Goal: Transaction & Acquisition: Book appointment/travel/reservation

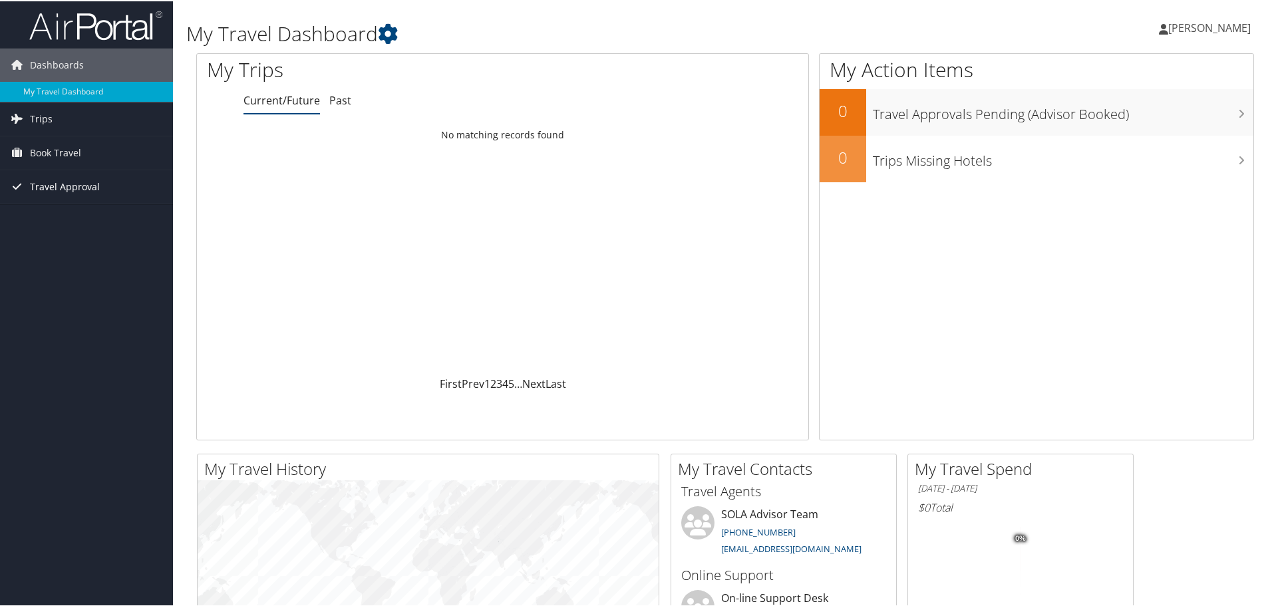
click at [57, 186] on span "Travel Approval" at bounding box center [65, 185] width 70 height 33
click at [36, 334] on div "Dashboards My Travel Dashboard Trips Current/Future Trips Past Trips Trips Miss…" at bounding box center [638, 502] width 1277 height 1005
click at [80, 152] on span "Book Travel" at bounding box center [55, 151] width 51 height 33
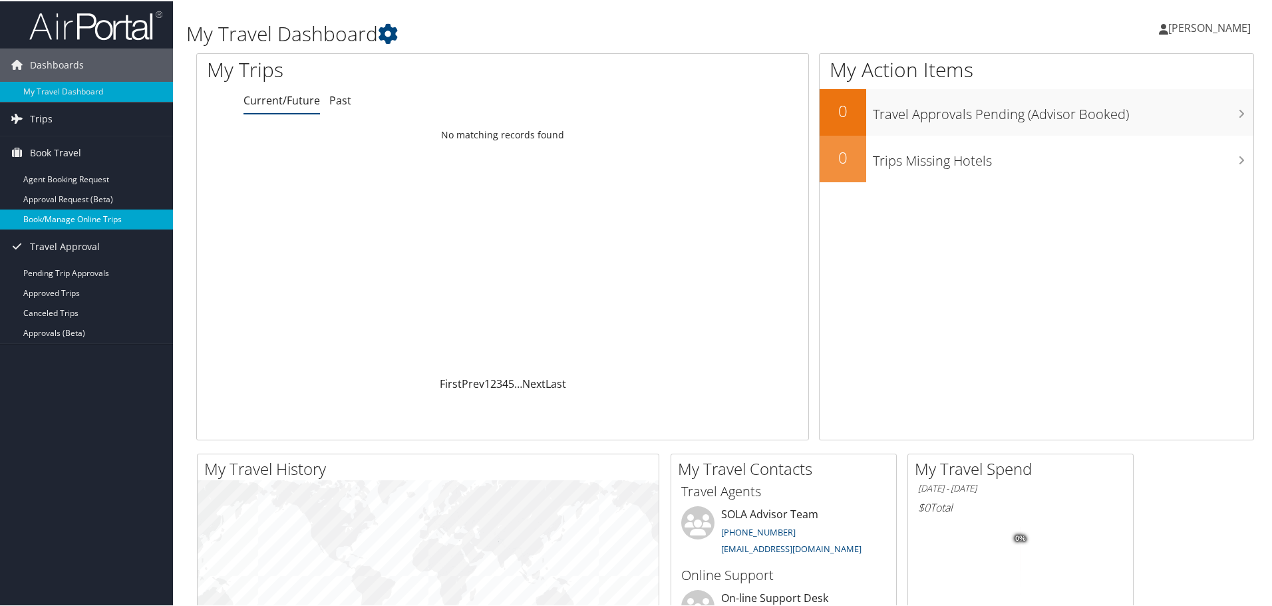
click at [79, 211] on link "Book/Manage Online Trips" at bounding box center [86, 218] width 173 height 20
